Goal: Task Accomplishment & Management: Complete application form

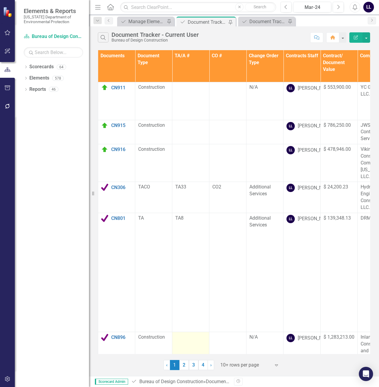
click at [202, 363] on link "4" at bounding box center [203, 365] width 9 height 10
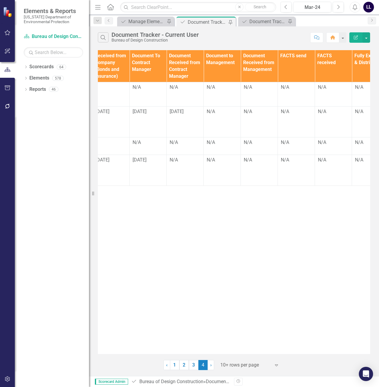
scroll to position [0, 752]
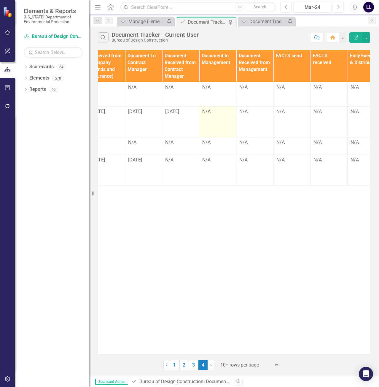
click at [217, 111] on div "N/A" at bounding box center [217, 111] width 31 height 7
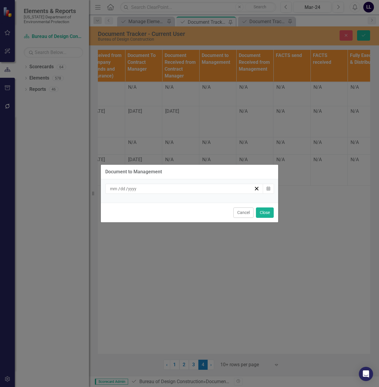
click at [195, 186] on div "/ /" at bounding box center [181, 189] width 145 height 6
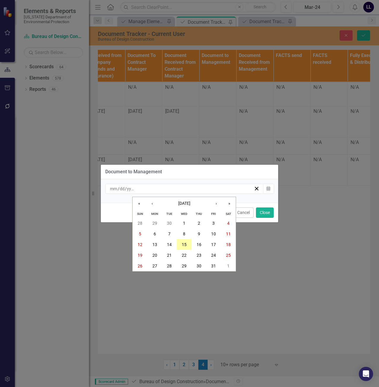
drag, startPoint x: 186, startPoint y: 245, endPoint x: 196, endPoint y: 238, distance: 11.9
click at [186, 245] on abbr "15" at bounding box center [184, 244] width 5 height 5
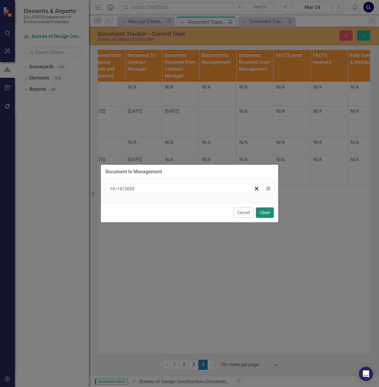
click at [267, 209] on button "Close" at bounding box center [265, 212] width 18 height 10
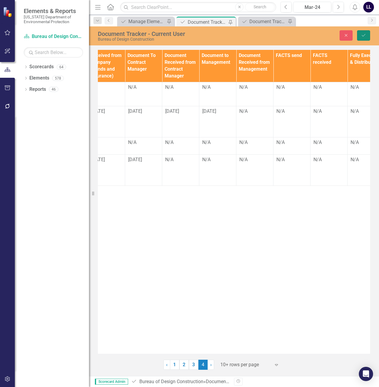
click at [360, 36] on button "Save" at bounding box center [363, 35] width 13 height 10
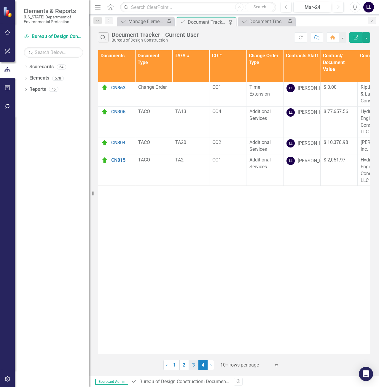
click at [195, 365] on link "3" at bounding box center [193, 365] width 9 height 10
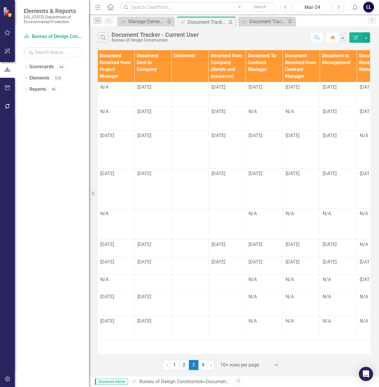
scroll to position [0, 652]
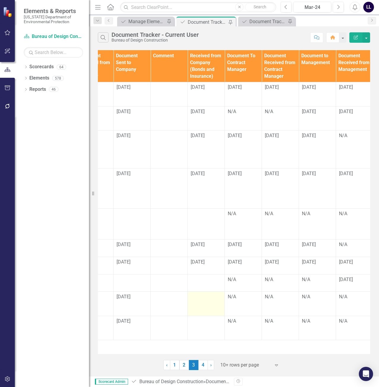
click at [204, 300] on div at bounding box center [206, 297] width 31 height 7
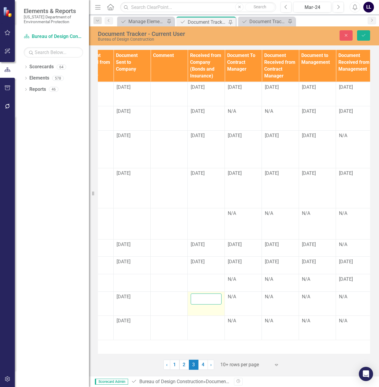
drag, startPoint x: 204, startPoint y: 300, endPoint x: 201, endPoint y: 298, distance: 3.6
click at [201, 298] on input "text" at bounding box center [206, 299] width 31 height 11
click at [204, 300] on input "text" at bounding box center [206, 299] width 31 height 11
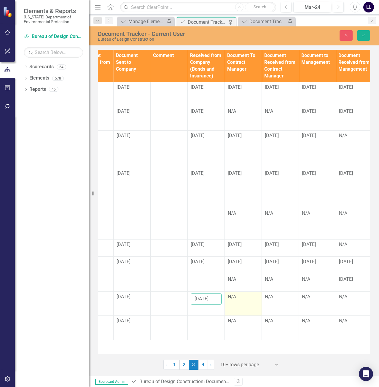
type input "[DATE]"
click at [244, 300] on div "N/A" at bounding box center [243, 297] width 31 height 7
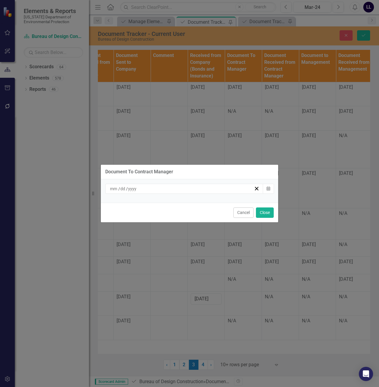
click at [199, 188] on div "/ /" at bounding box center [181, 189] width 145 height 6
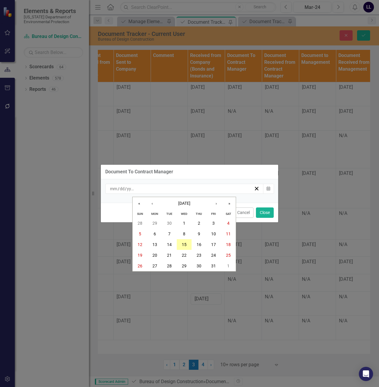
click at [187, 244] on button "15" at bounding box center [184, 244] width 15 height 11
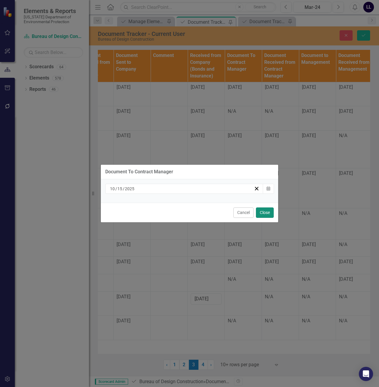
click at [264, 212] on button "Close" at bounding box center [265, 212] width 18 height 10
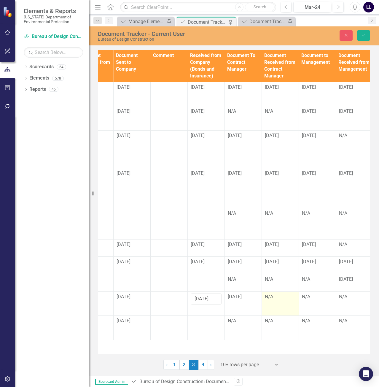
click at [276, 299] on div "N/A" at bounding box center [280, 297] width 31 height 7
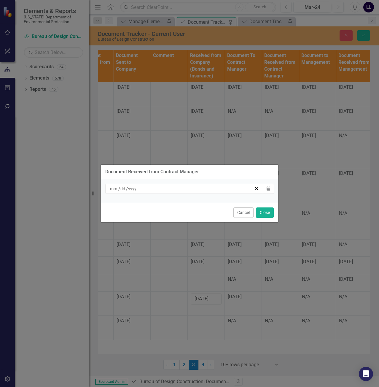
click at [198, 189] on div "/ /" at bounding box center [181, 189] width 145 height 6
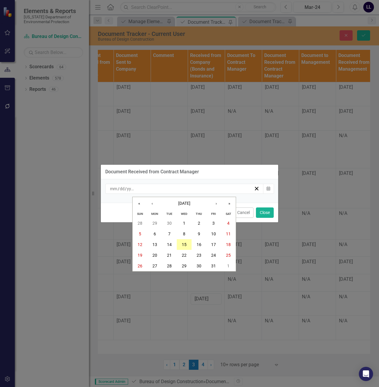
click at [185, 245] on abbr "15" at bounding box center [184, 244] width 5 height 5
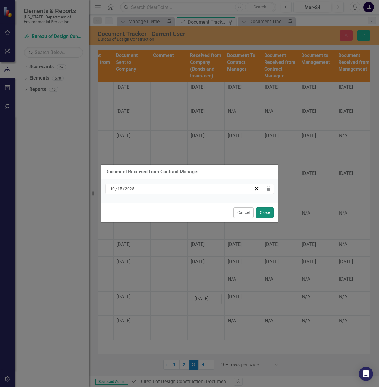
click at [270, 213] on button "Close" at bounding box center [265, 212] width 18 height 10
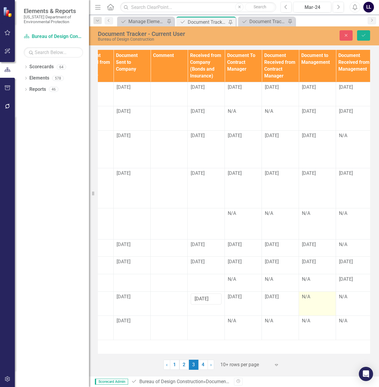
click at [315, 298] on div "N/A" at bounding box center [317, 297] width 31 height 7
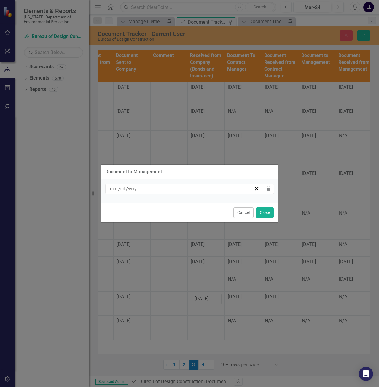
click at [183, 192] on div "/ /" at bounding box center [184, 189] width 158 height 10
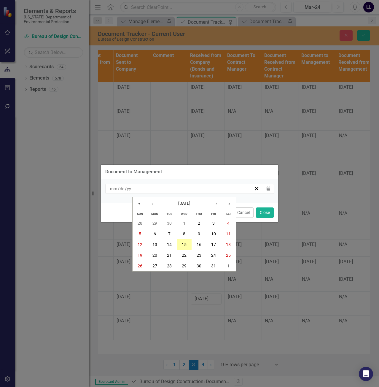
click at [185, 243] on abbr "15" at bounding box center [184, 244] width 5 height 5
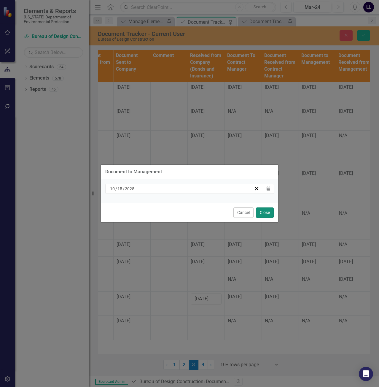
click at [271, 215] on button "Close" at bounding box center [265, 212] width 18 height 10
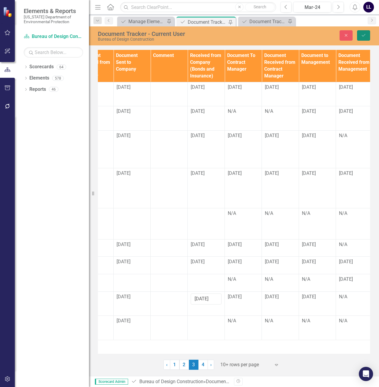
click at [365, 34] on icon "Save" at bounding box center [363, 35] width 5 height 4
